Goal: Information Seeking & Learning: Learn about a topic

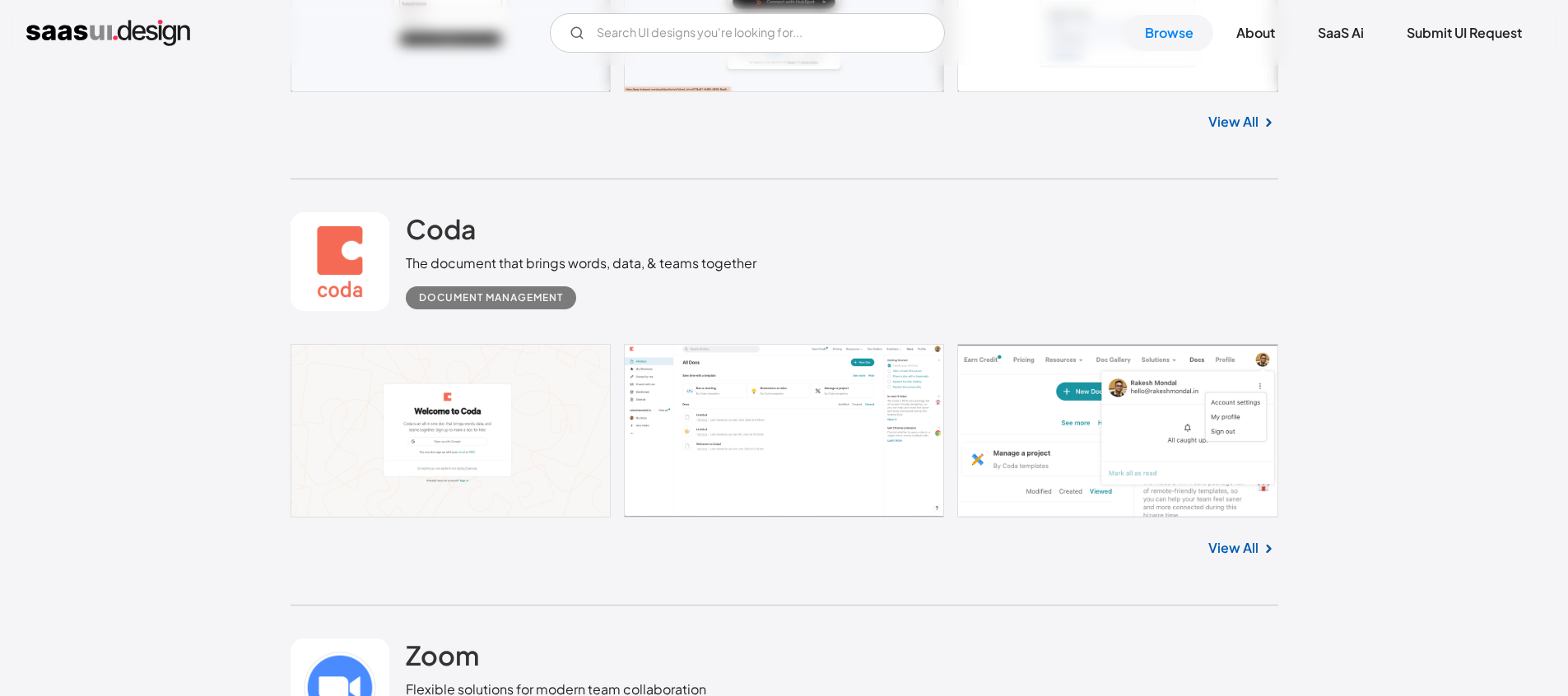
scroll to position [927, 0]
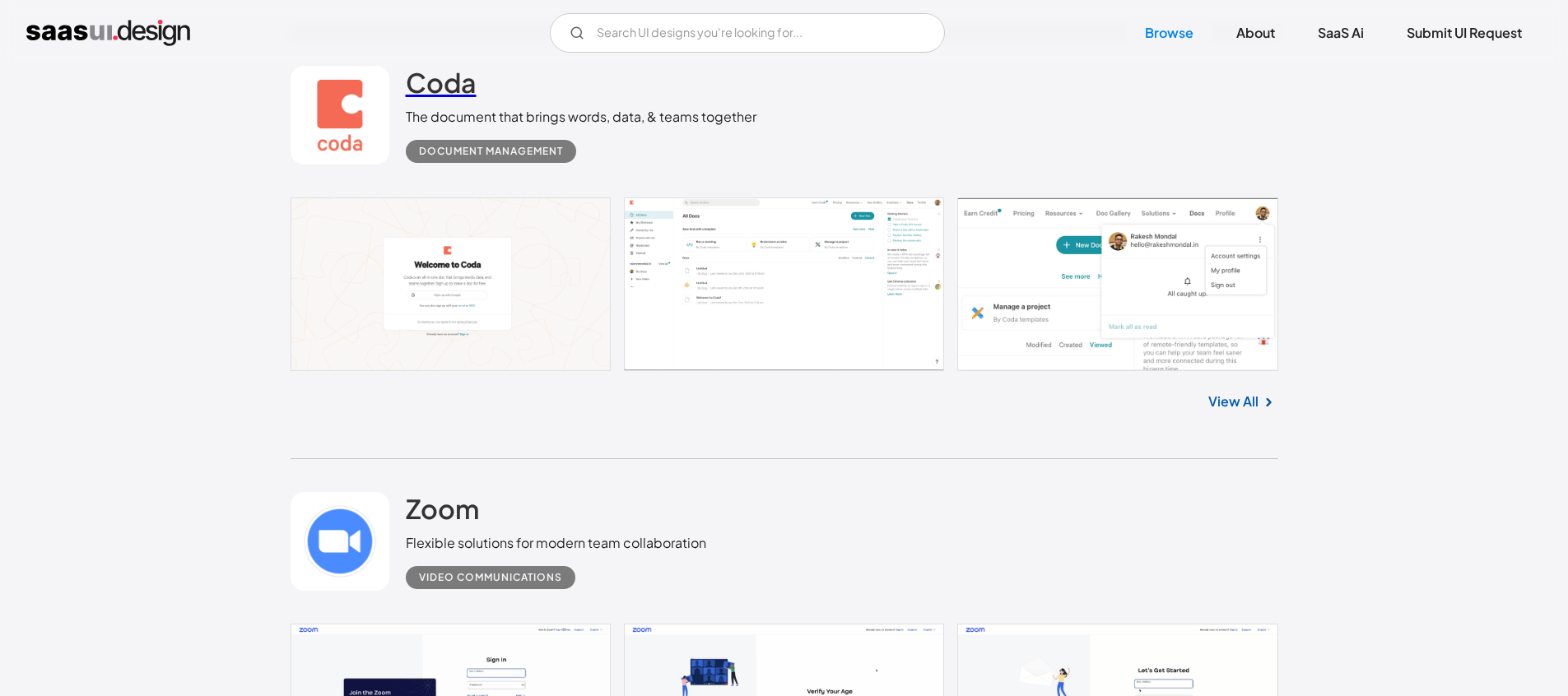
click at [461, 89] on h2 "Coda" at bounding box center [441, 82] width 71 height 33
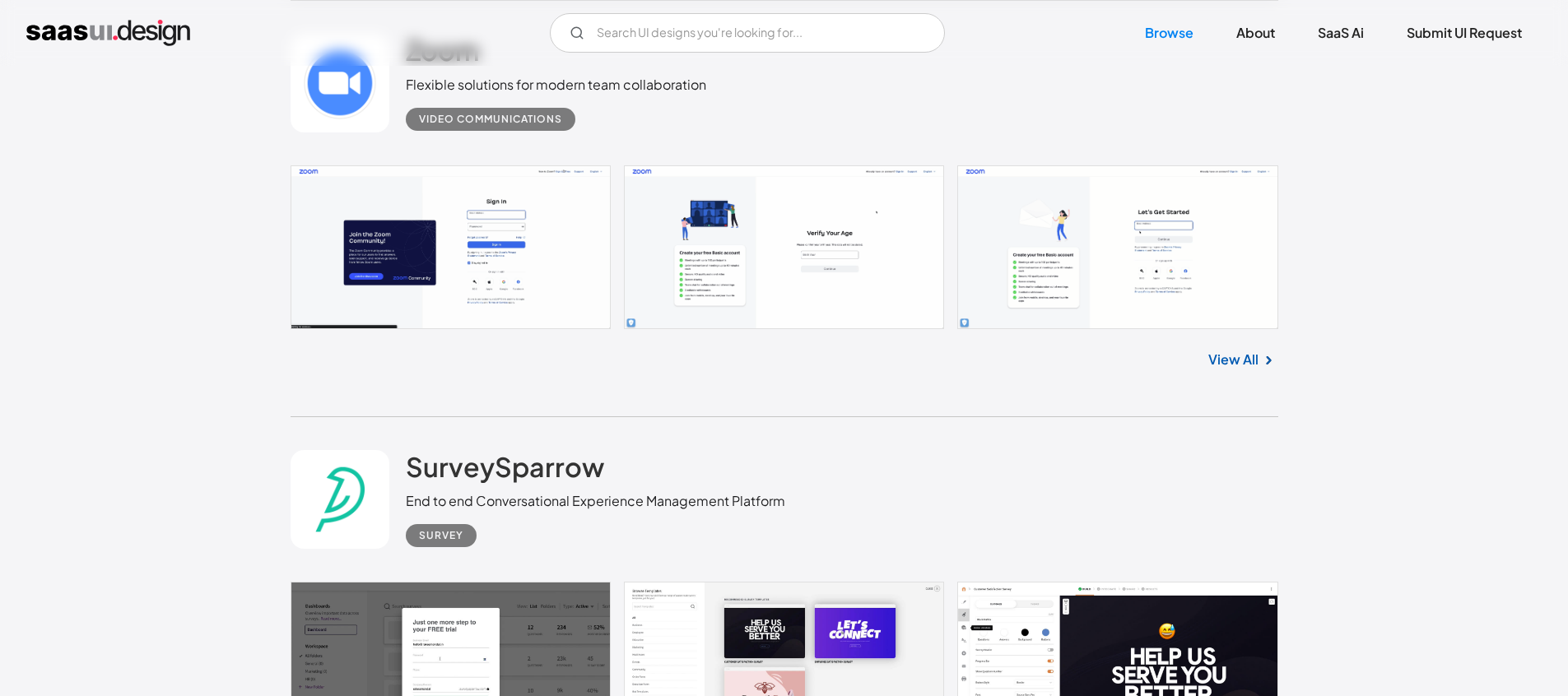
scroll to position [1371, 0]
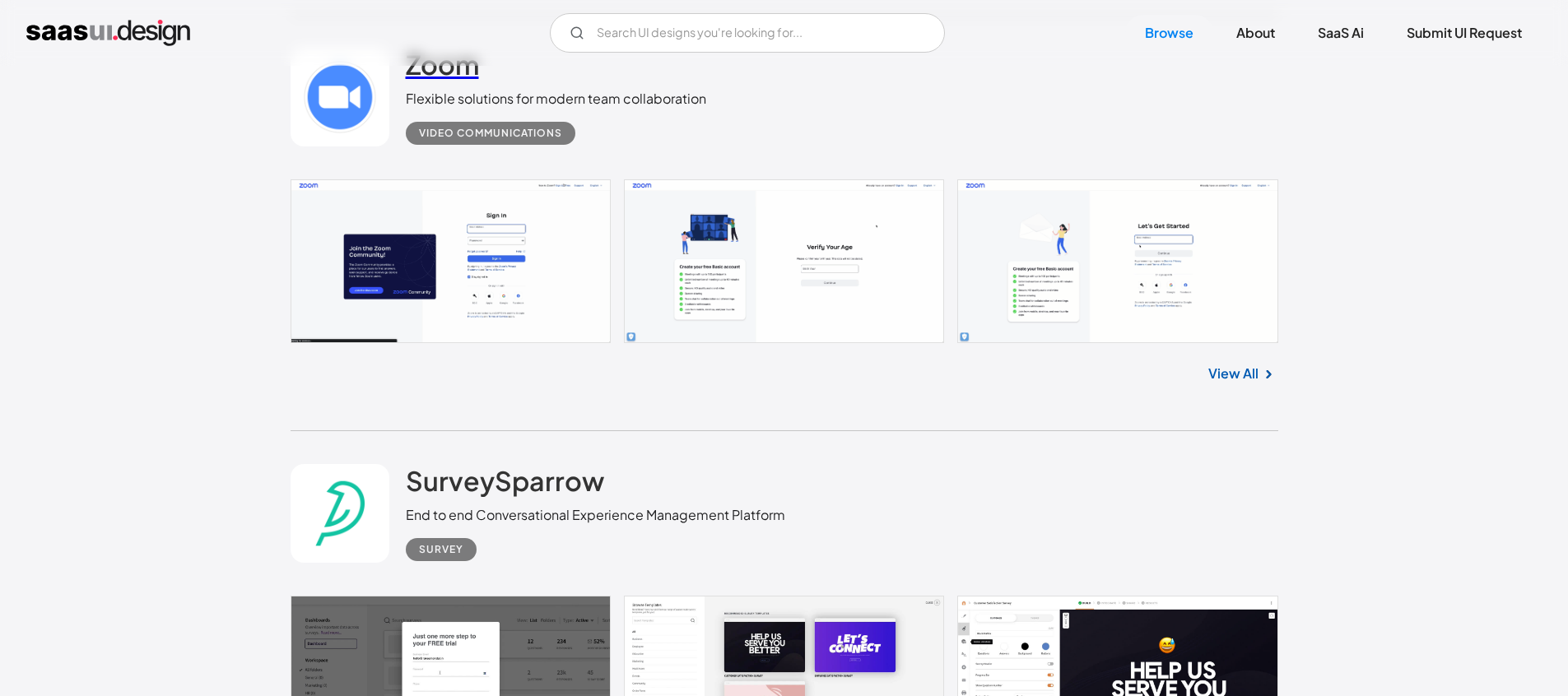
click at [455, 73] on h2 "Zoom" at bounding box center [443, 64] width 73 height 33
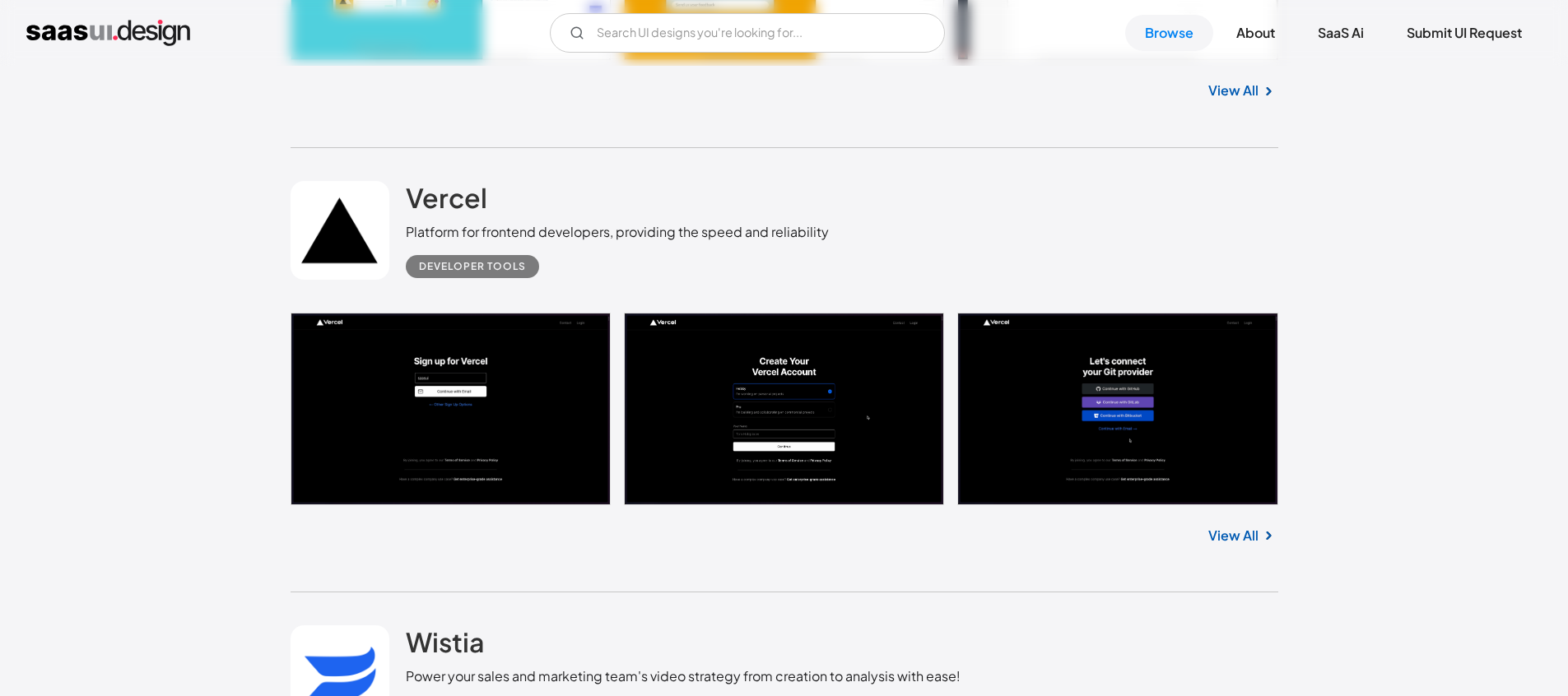
scroll to position [2957, 0]
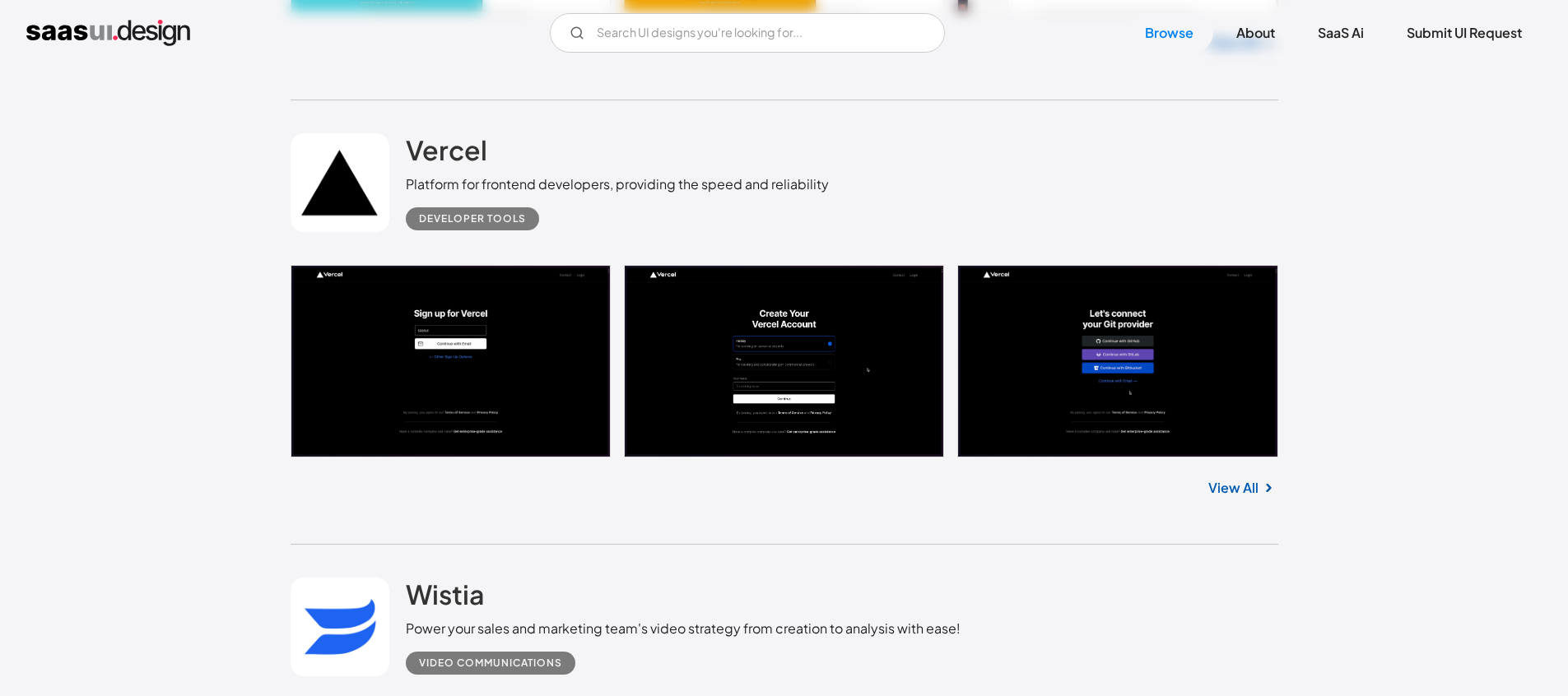
click at [462, 174] on div "Platform for frontend developers, providing the speed and reliability" at bounding box center [617, 184] width 423 height 20
click at [465, 164] on h2 "Vercel" at bounding box center [446, 150] width 82 height 33
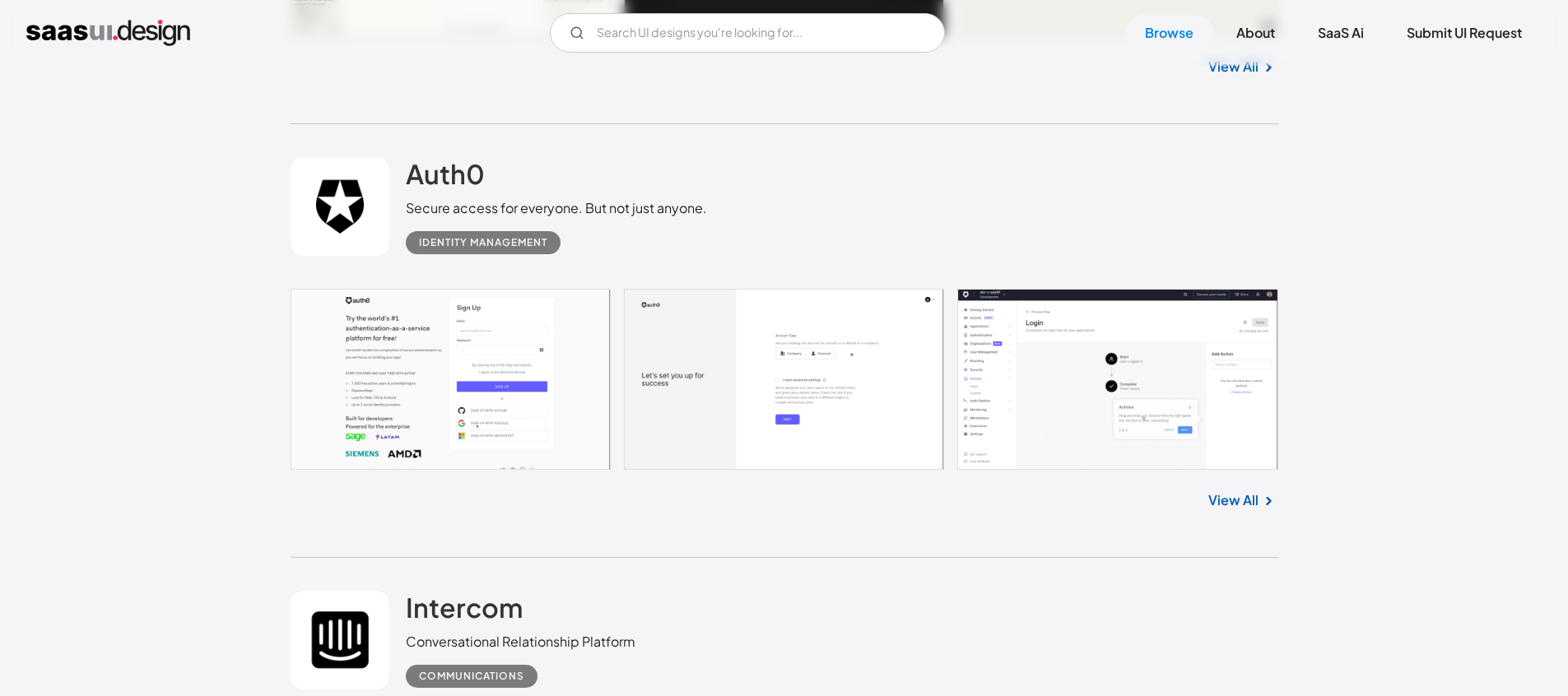
scroll to position [5994, 0]
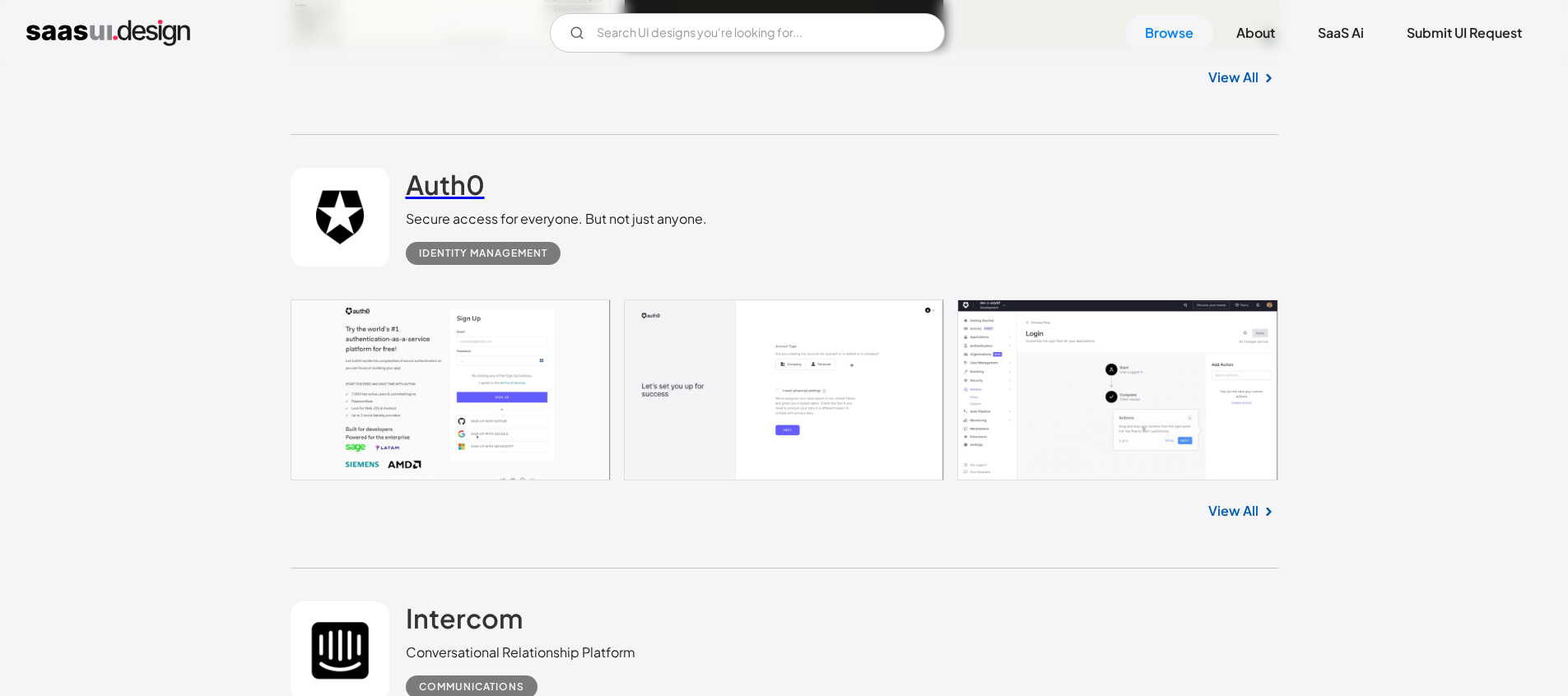
click at [467, 192] on h2 "Auth0" at bounding box center [445, 184] width 79 height 33
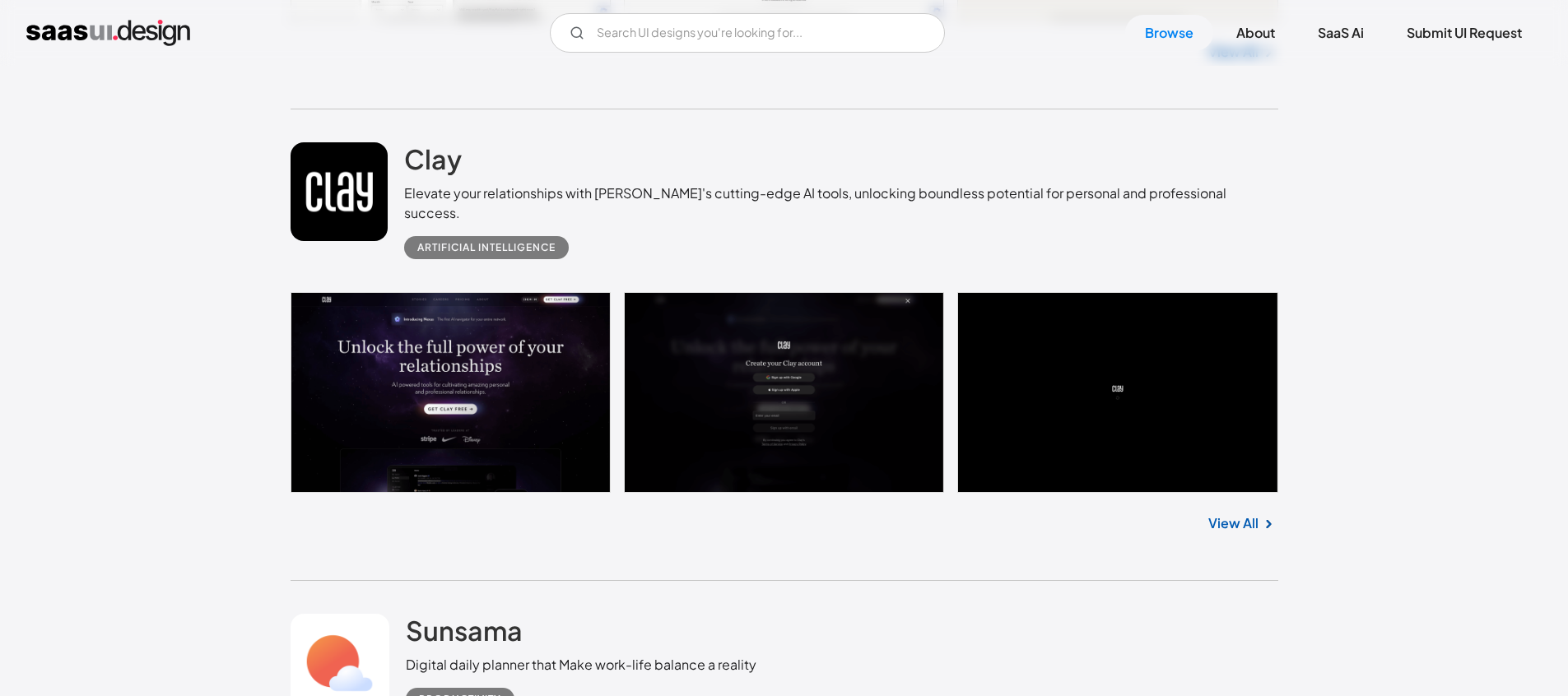
scroll to position [8066, 0]
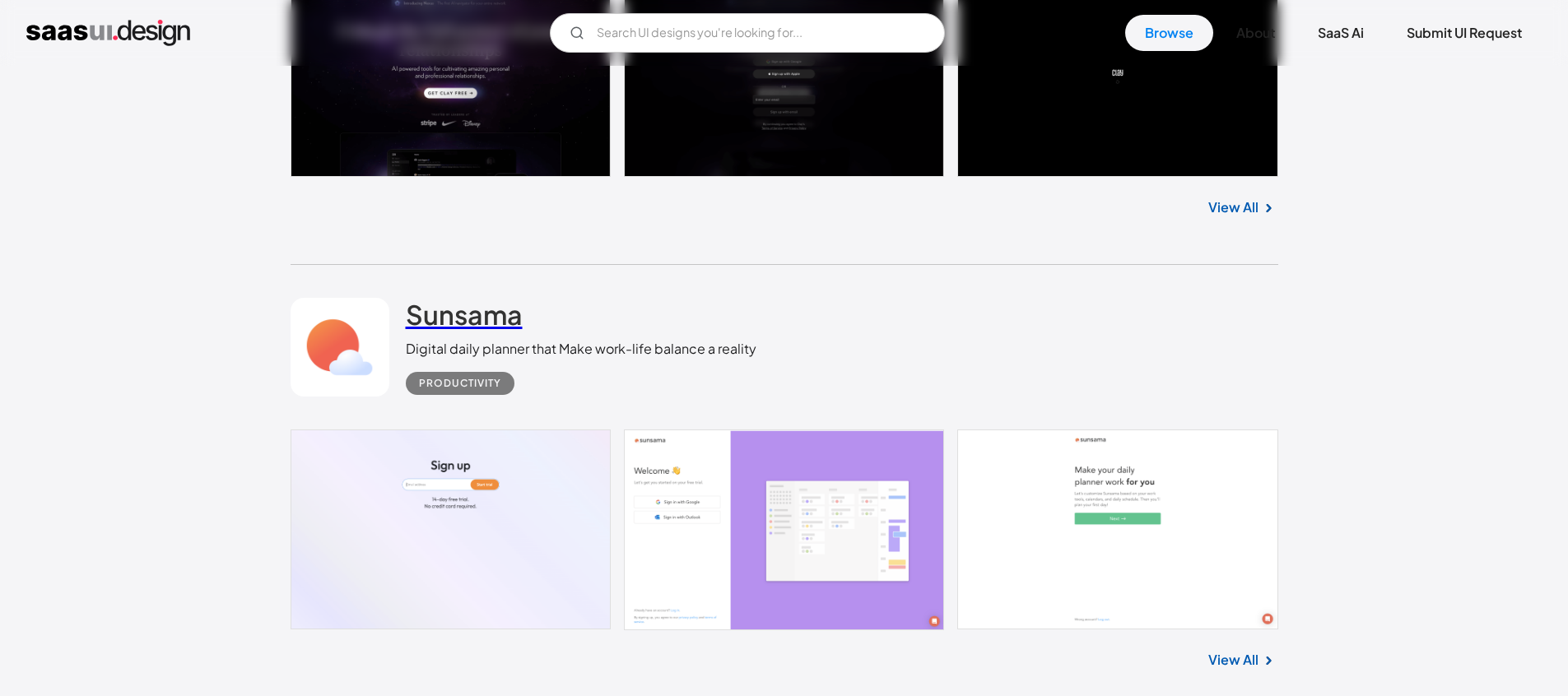
click at [490, 302] on h2 "Sunsama" at bounding box center [464, 314] width 117 height 33
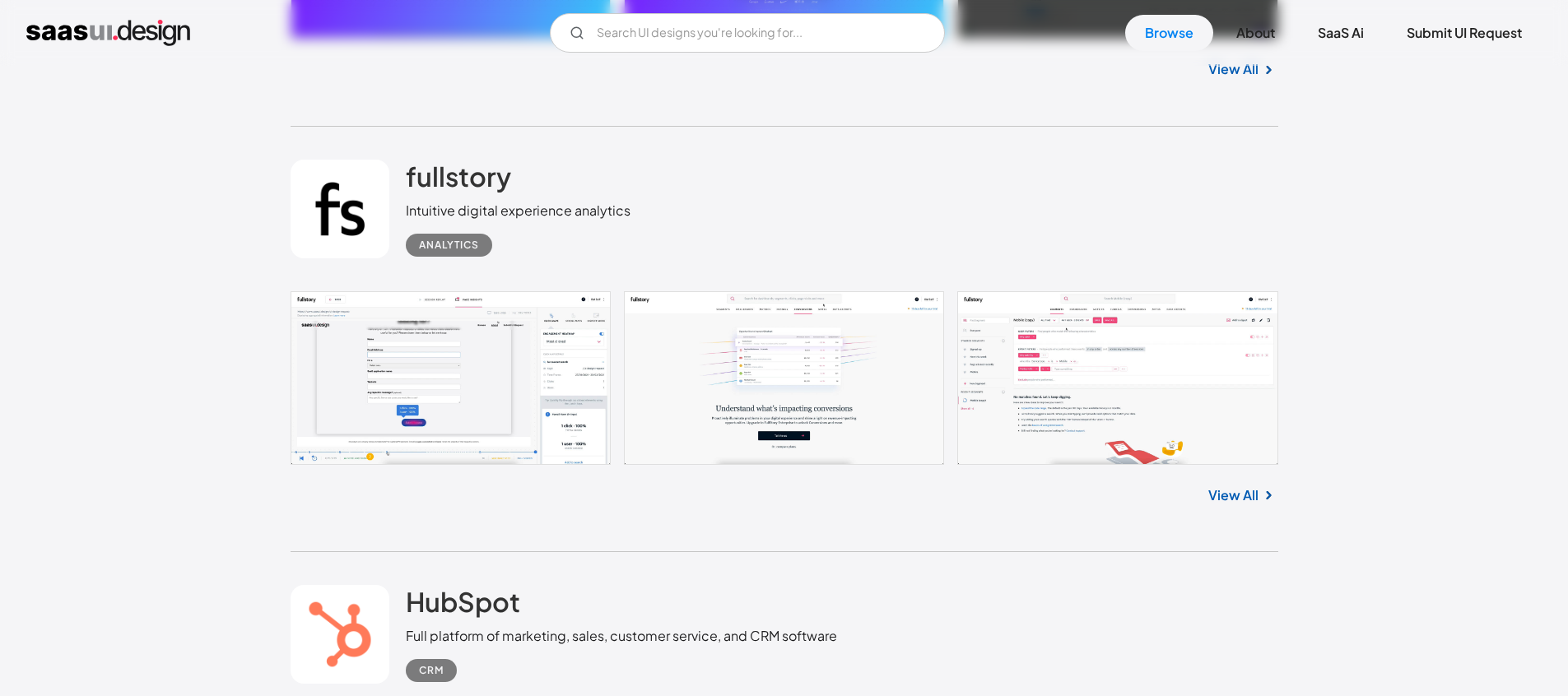
scroll to position [9945, 0]
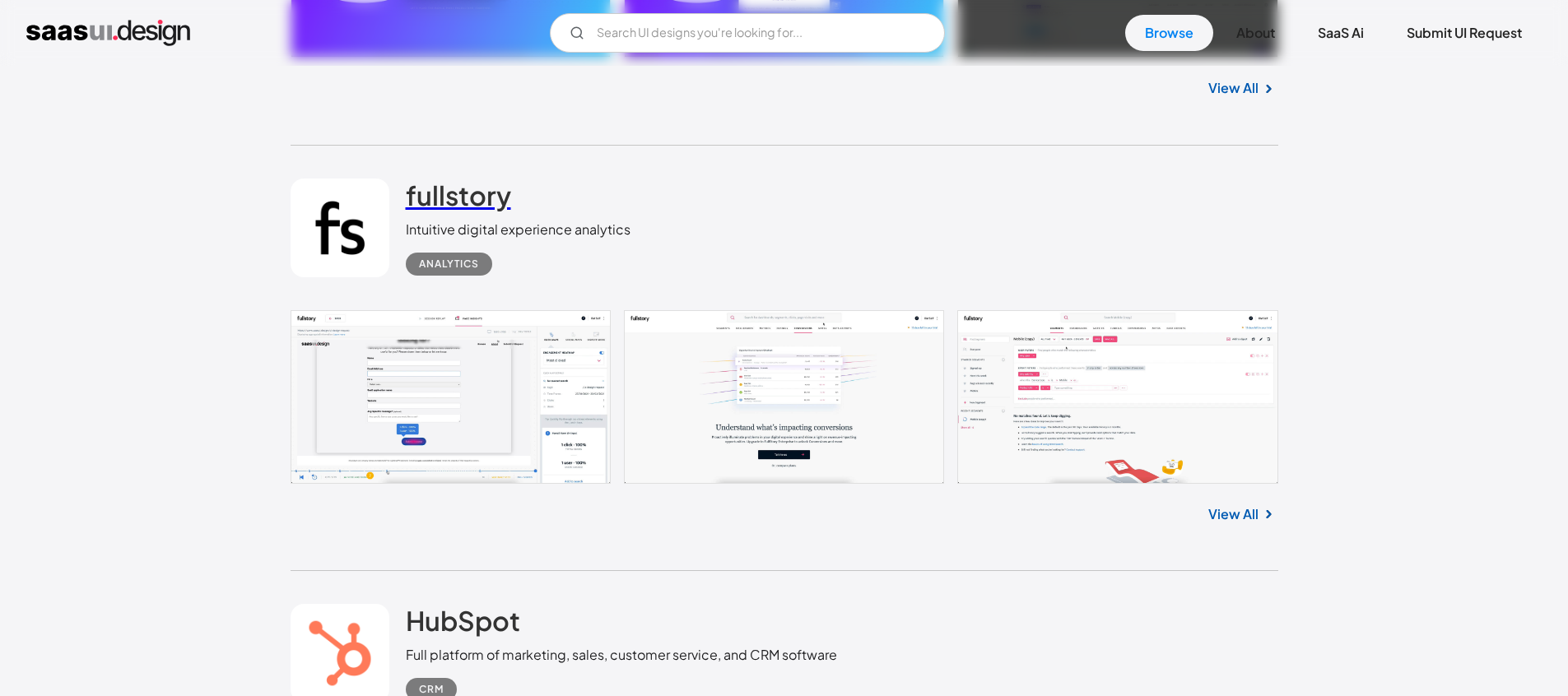
click at [471, 182] on h2 "fullstory" at bounding box center [459, 195] width 105 height 33
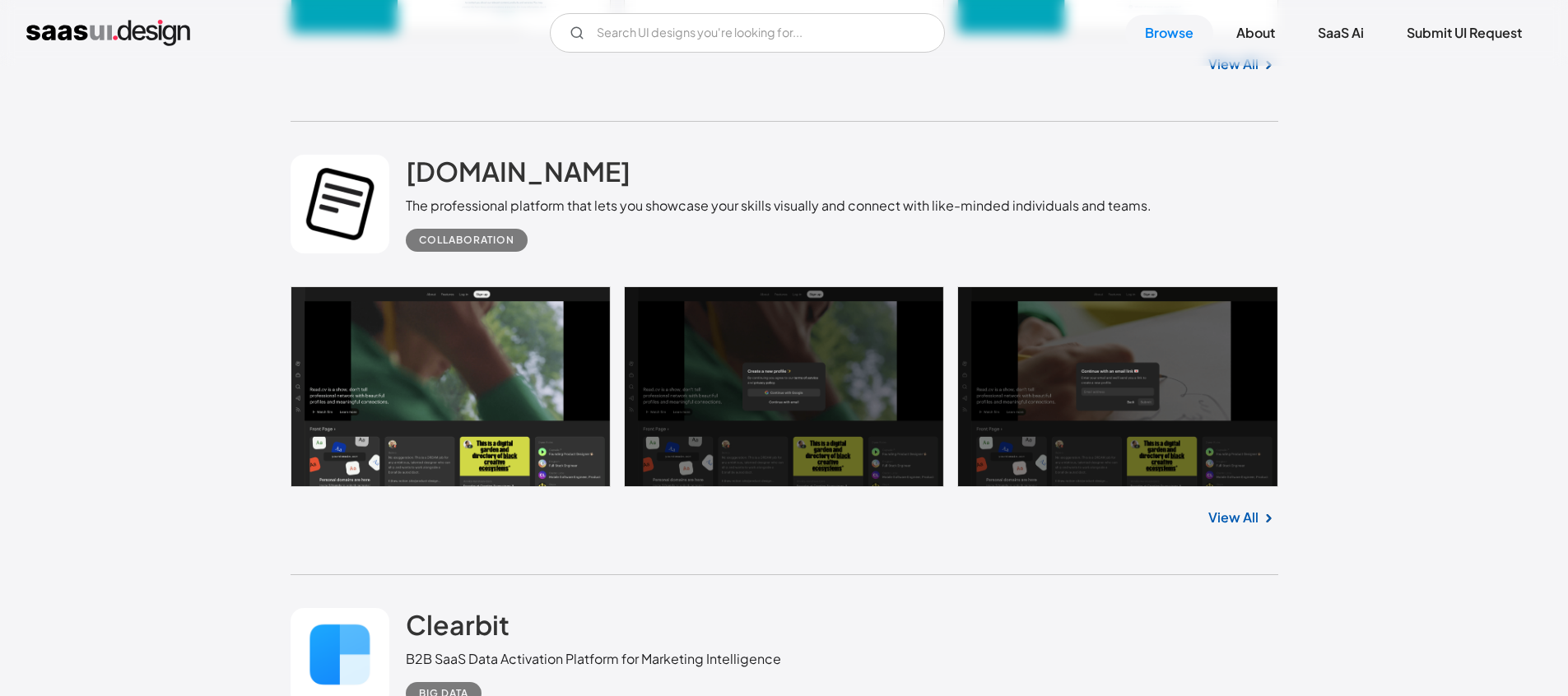
scroll to position [11286, 0]
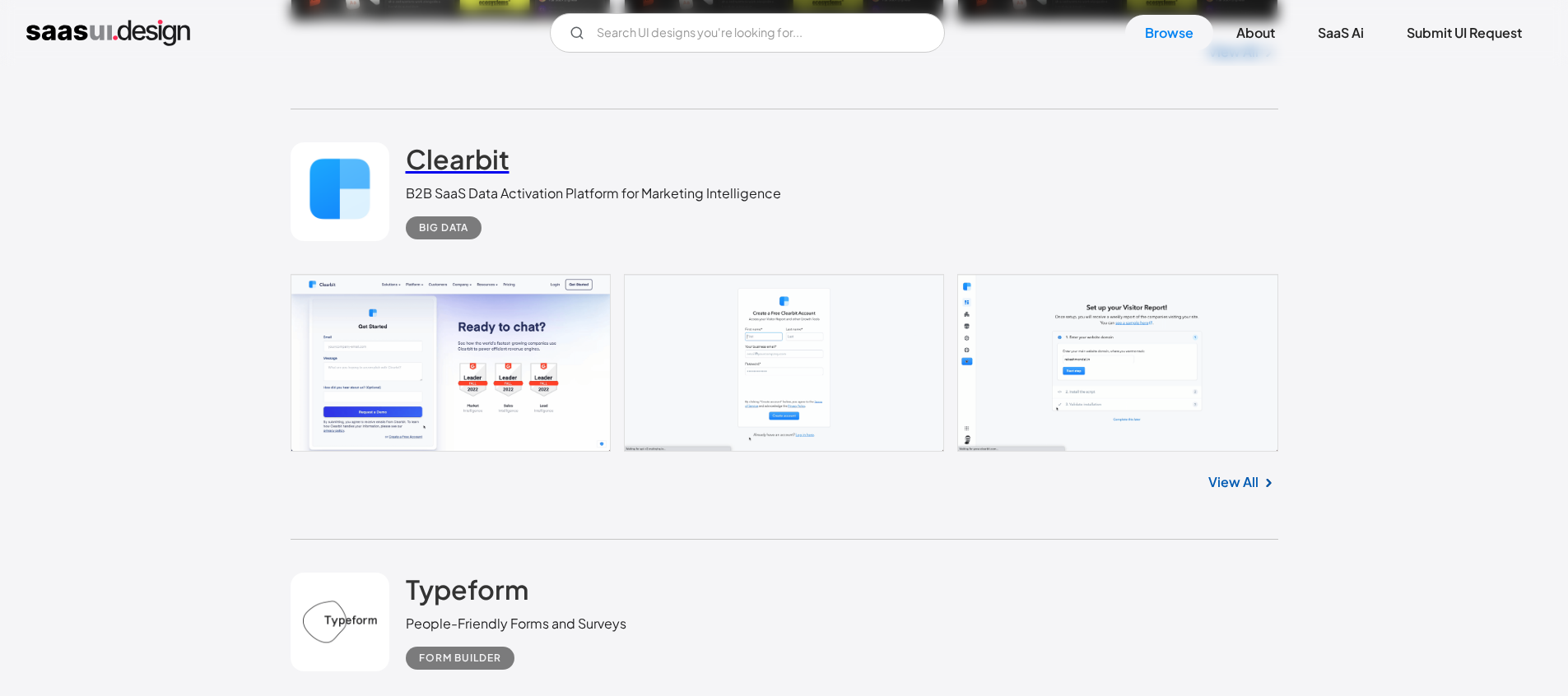
click at [476, 142] on h2 "Clearbit" at bounding box center [458, 158] width 104 height 33
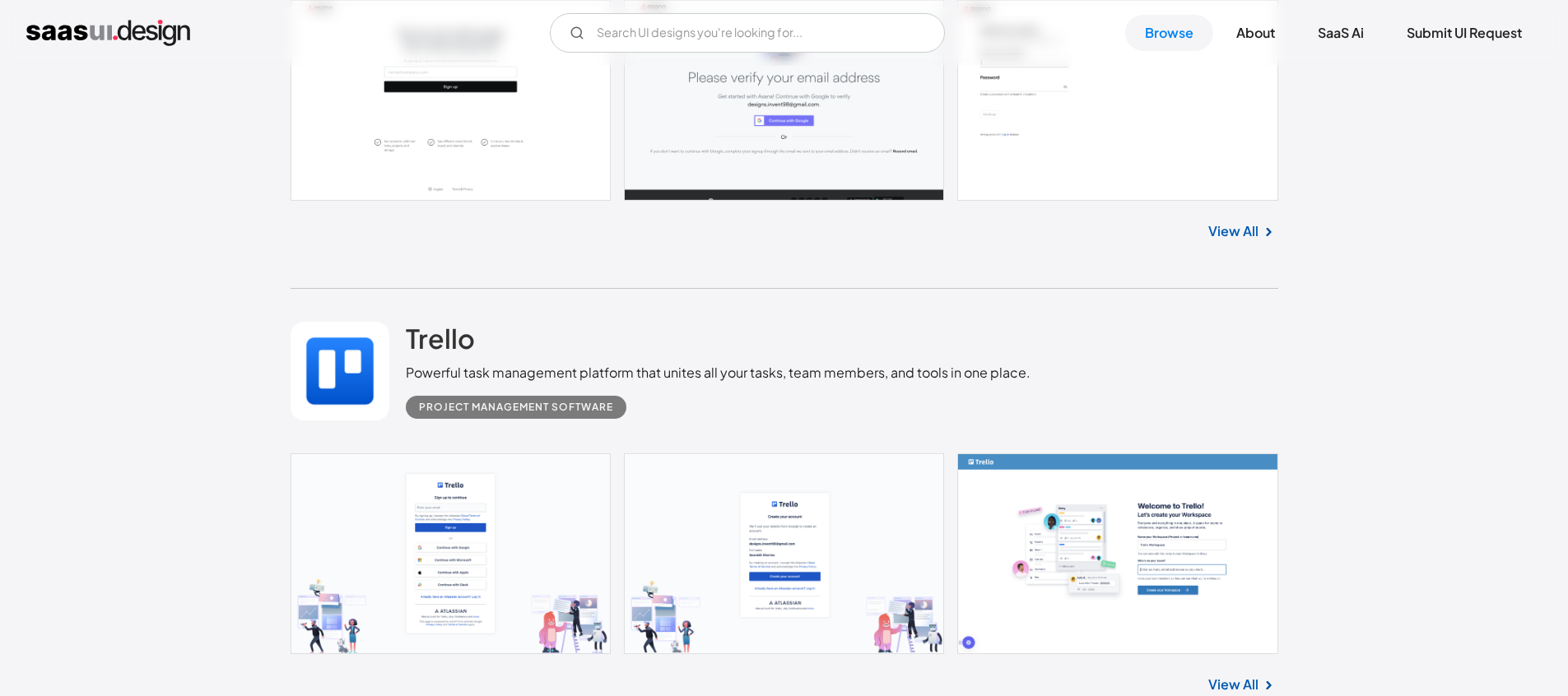
scroll to position [26443, 0]
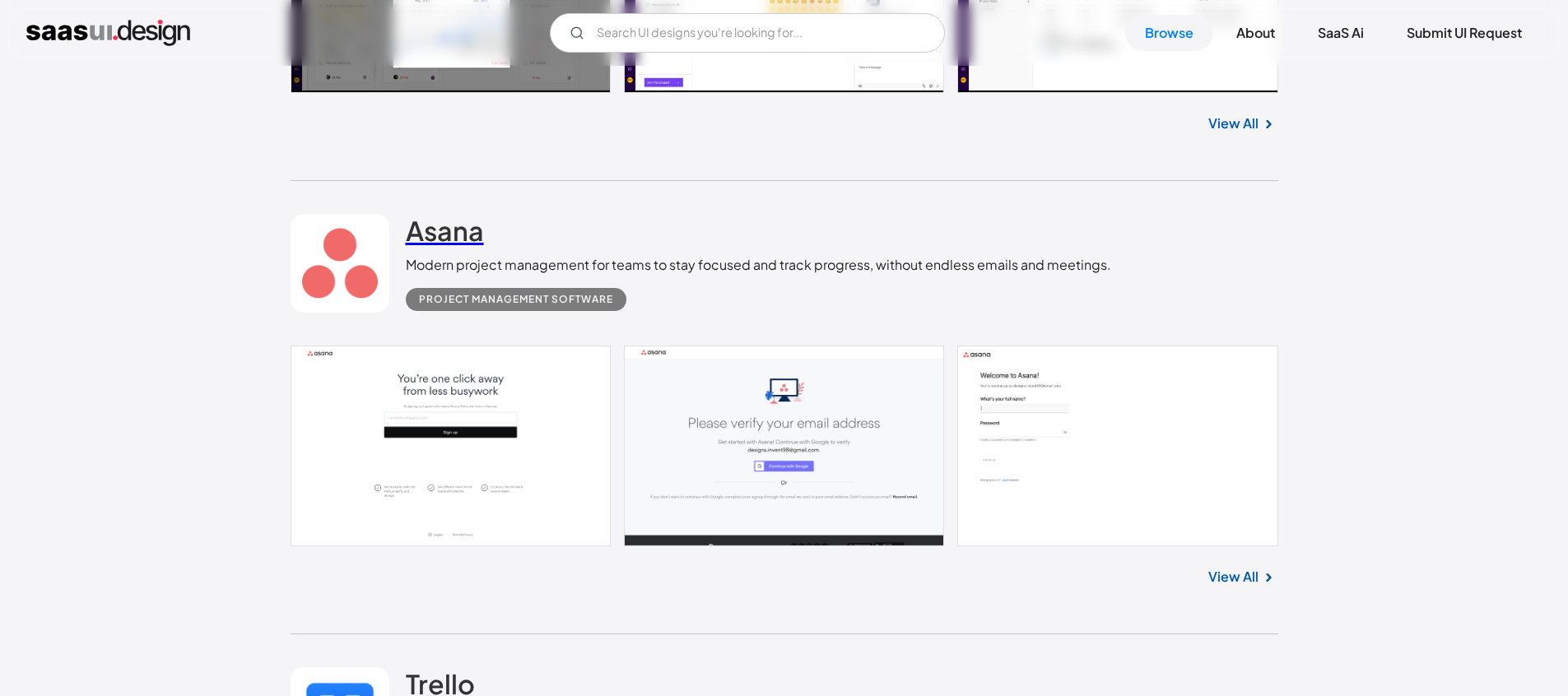
click at [447, 214] on h2 "Asana" at bounding box center [445, 230] width 78 height 33
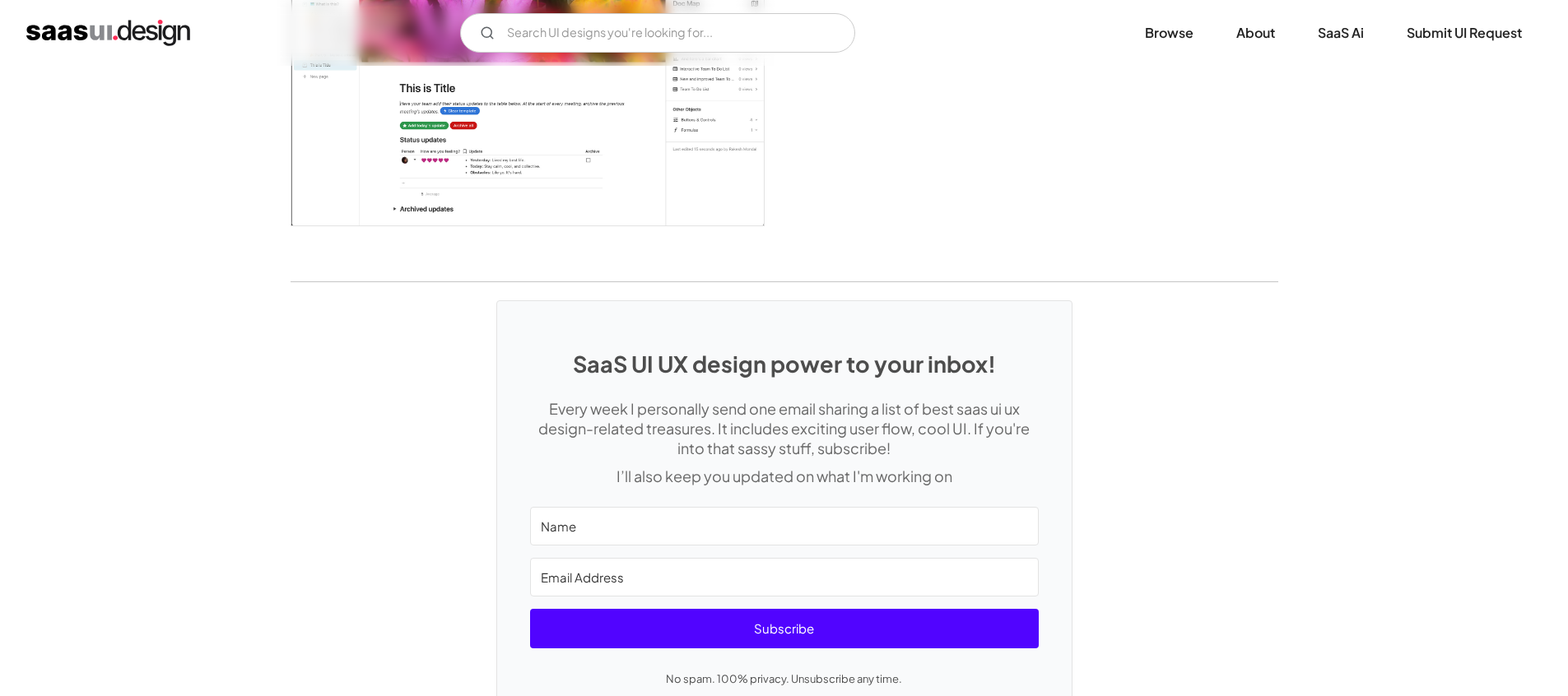
scroll to position [4387, 0]
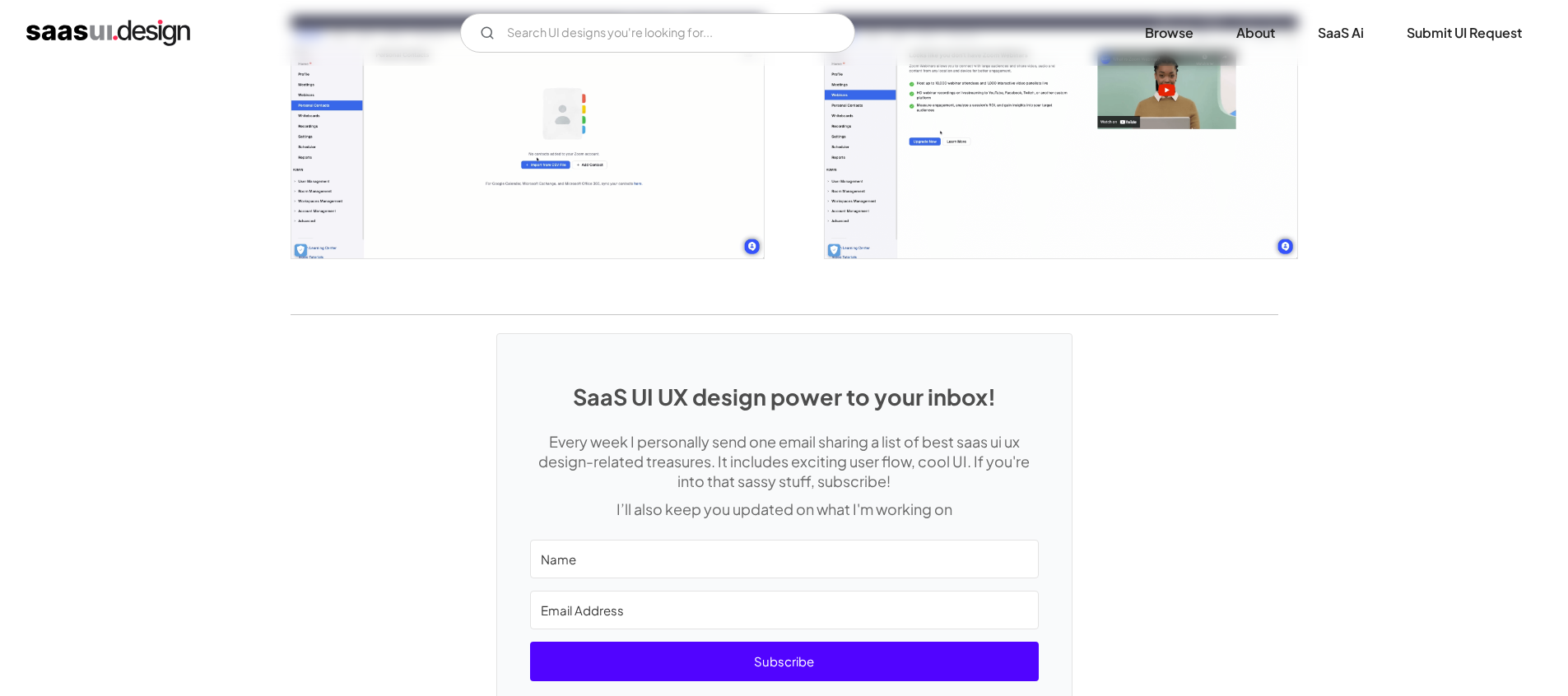
scroll to position [2902, 0]
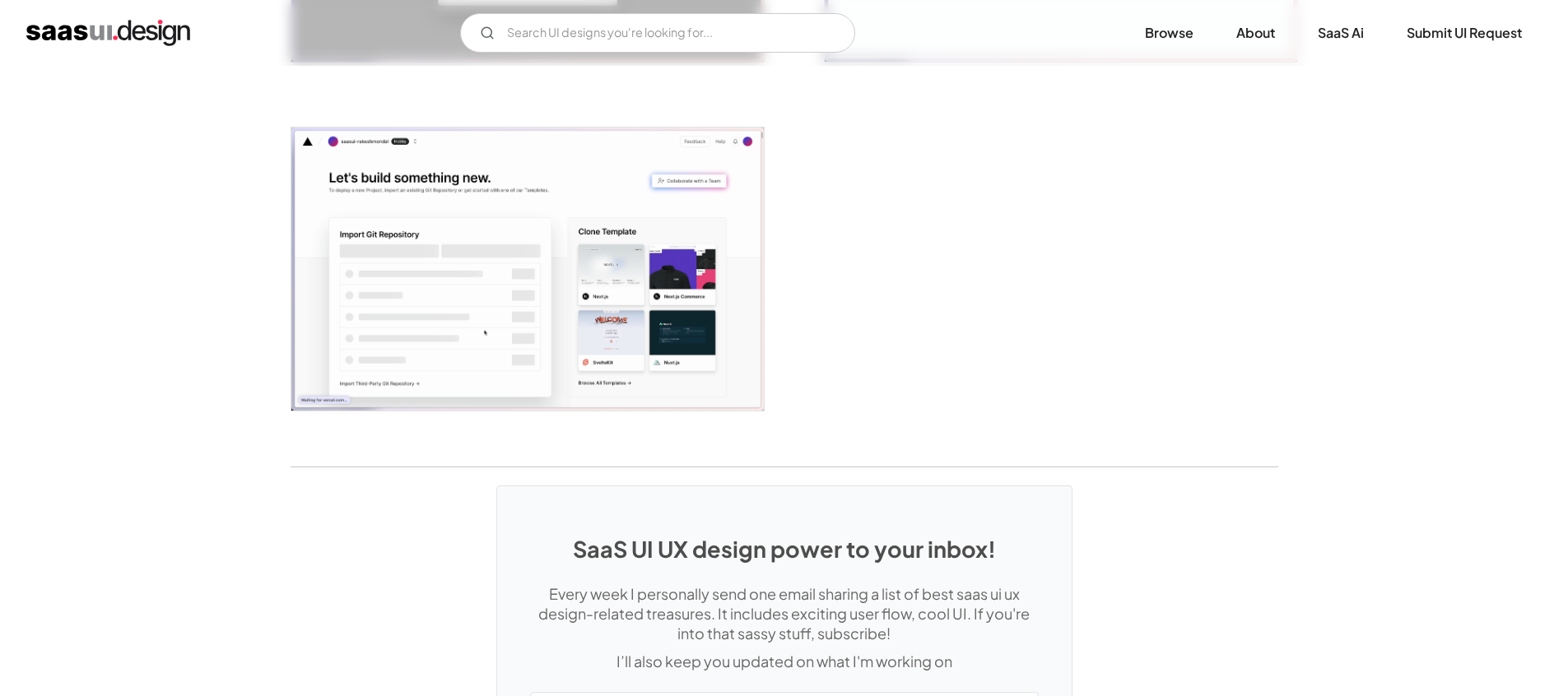
scroll to position [4346, 0]
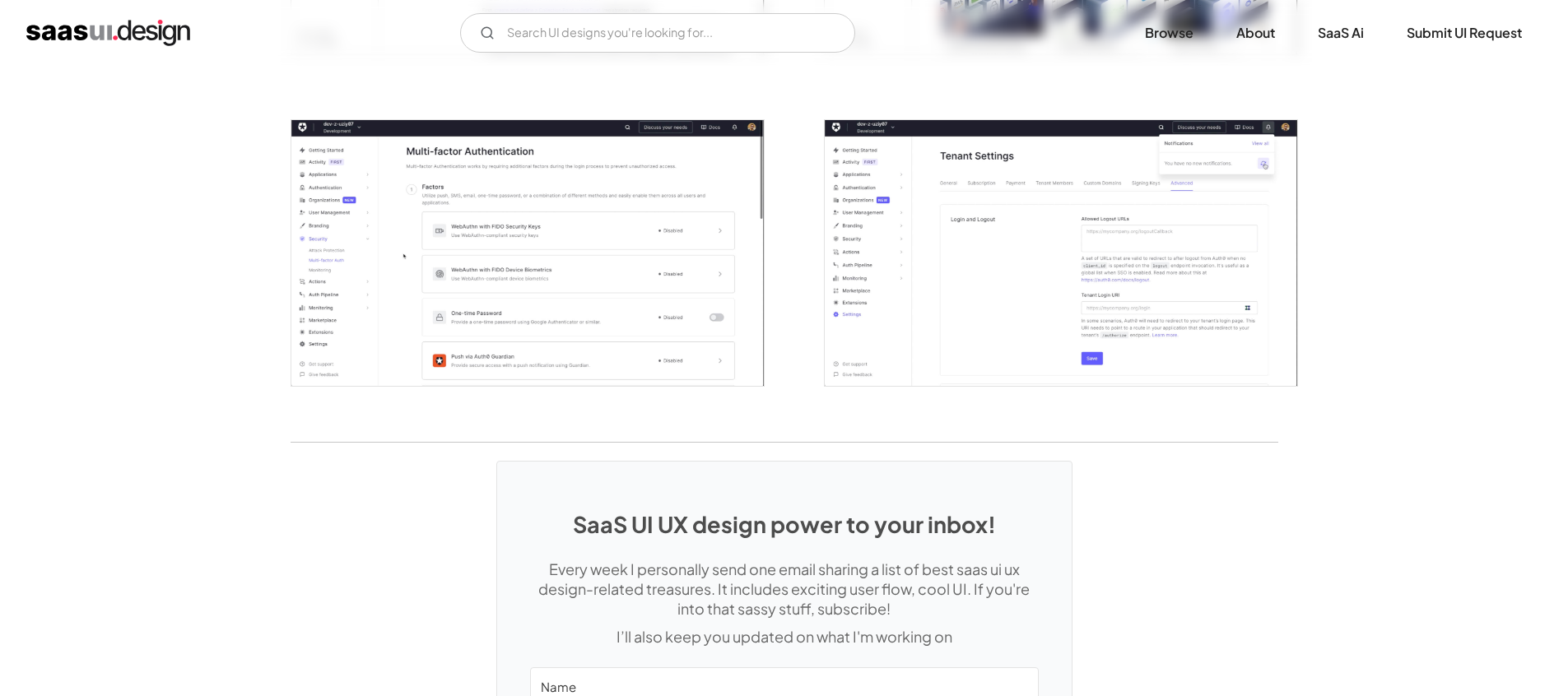
scroll to position [3940, 0]
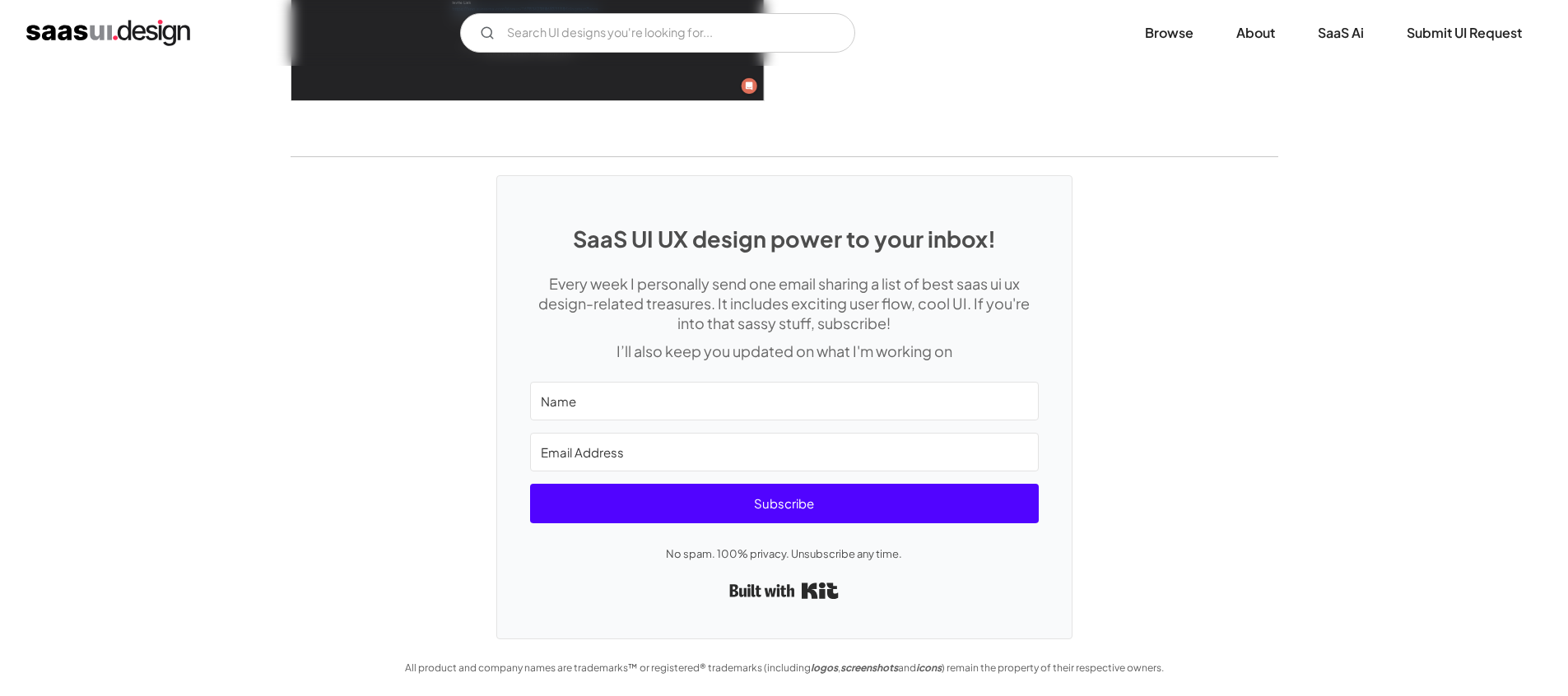
scroll to position [4914, 0]
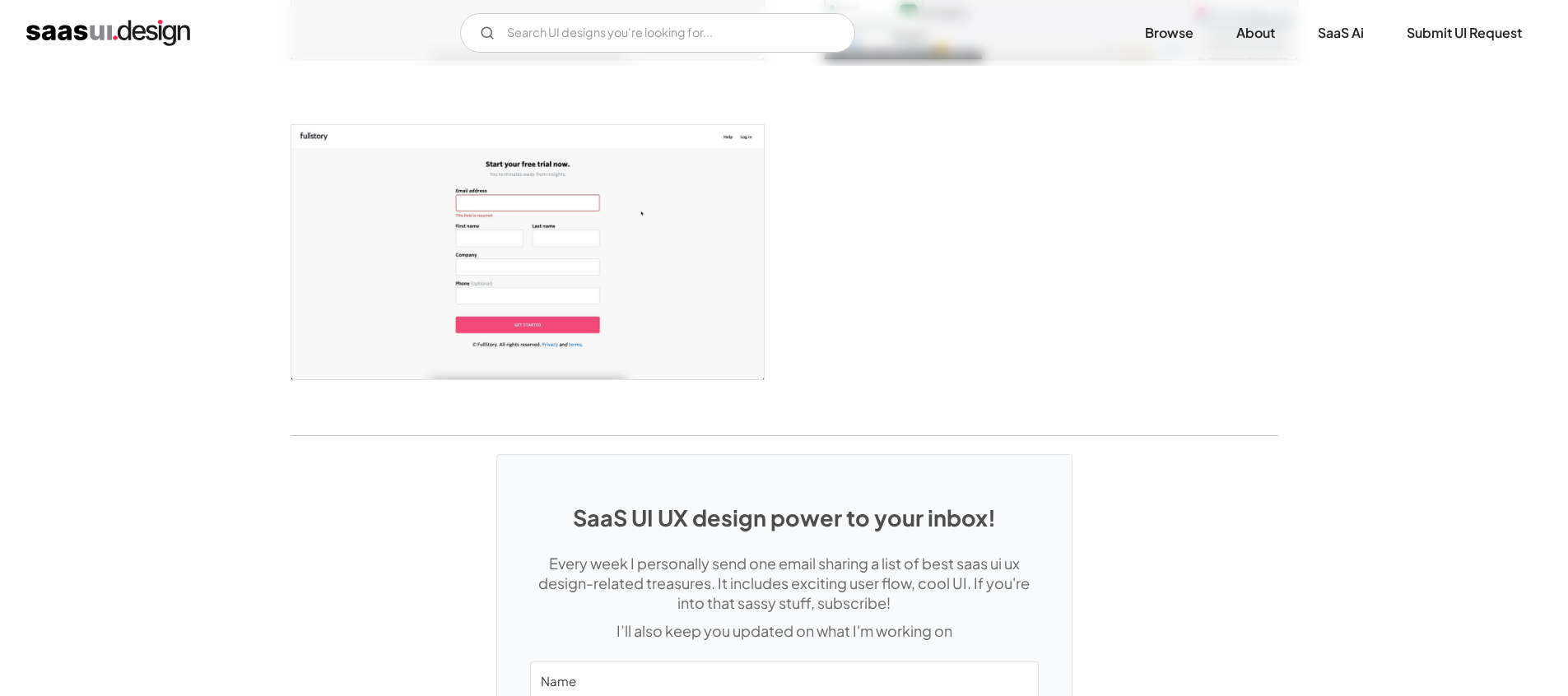
scroll to position [3429, 0]
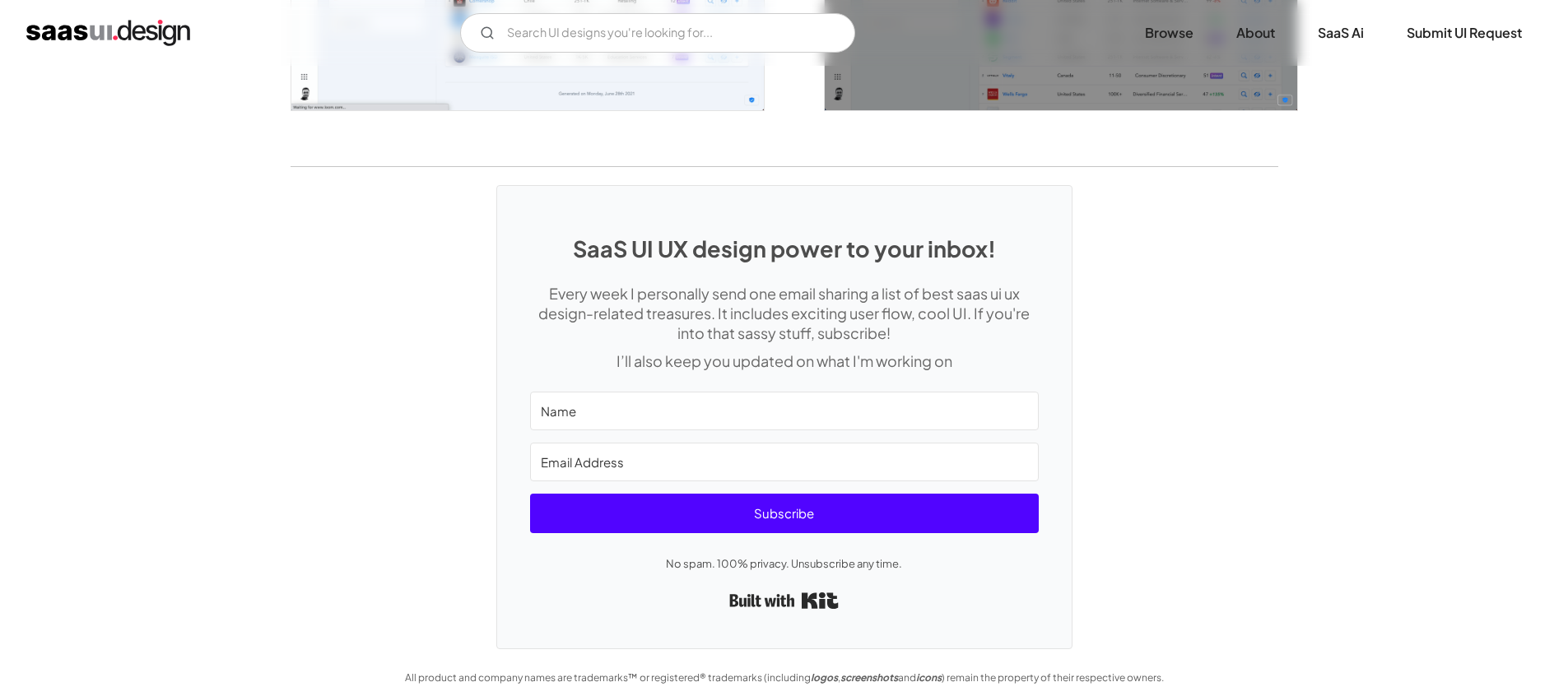
scroll to position [3164, 0]
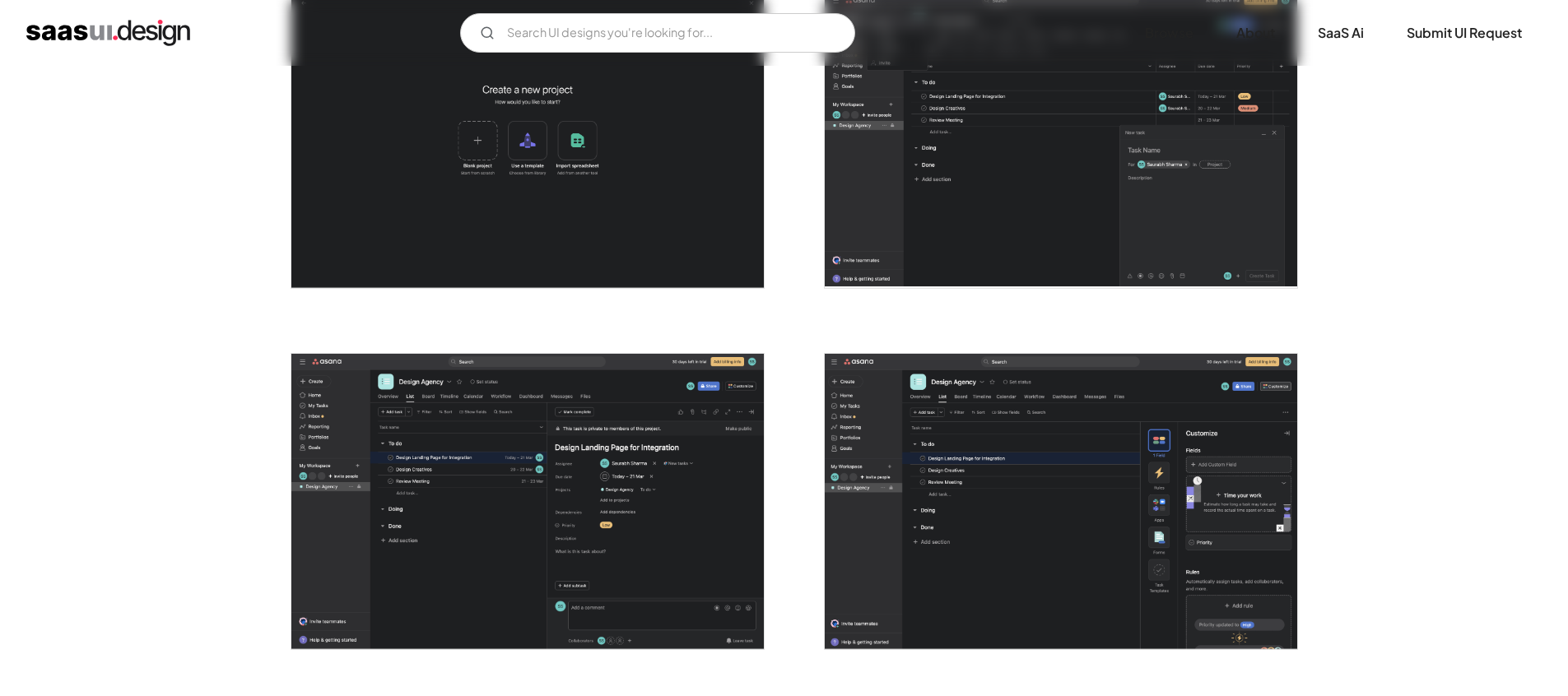
scroll to position [2391, 0]
